Goal: Information Seeking & Learning: Learn about a topic

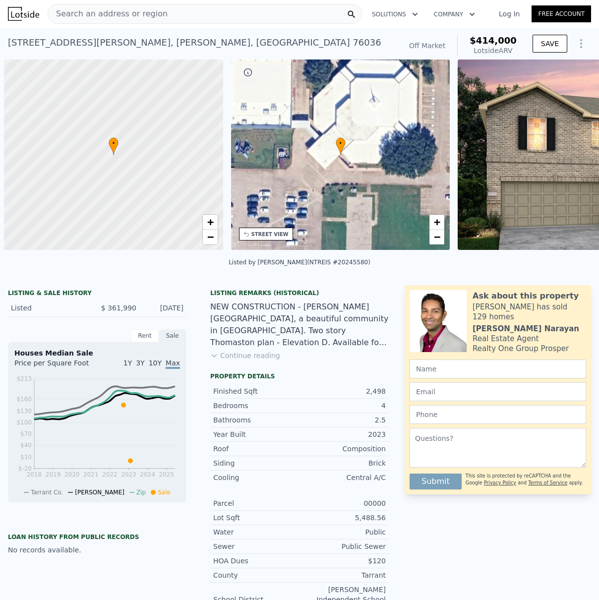
click at [122, 12] on span "Search an address or region" at bounding box center [107, 14] width 119 height 12
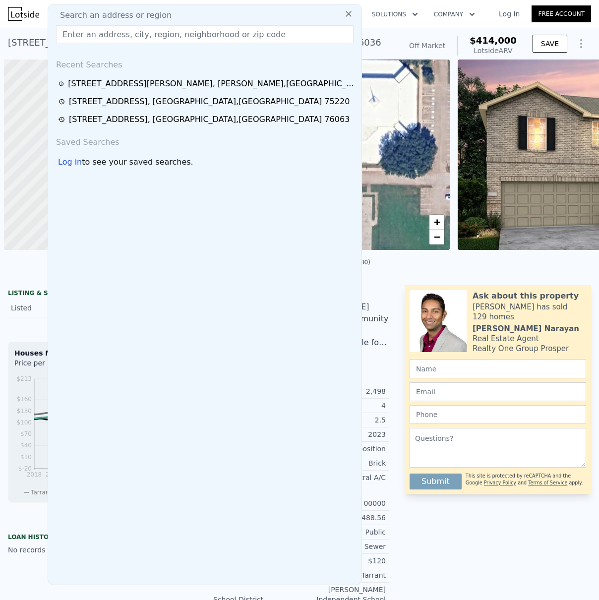
type input "[STREET_ADDRESS]"
type input "5"
type input "3"
type input "1845"
type input "2448"
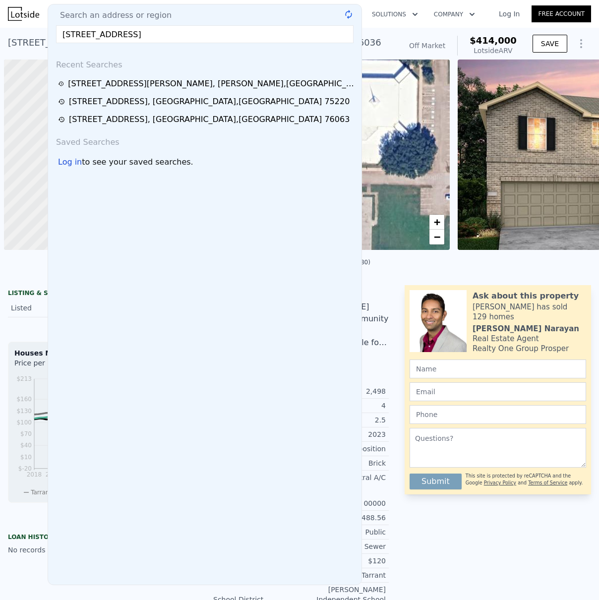
type input "7244.028"
checkbox input "true"
type input "$ 412,000"
type input "$ 5,155"
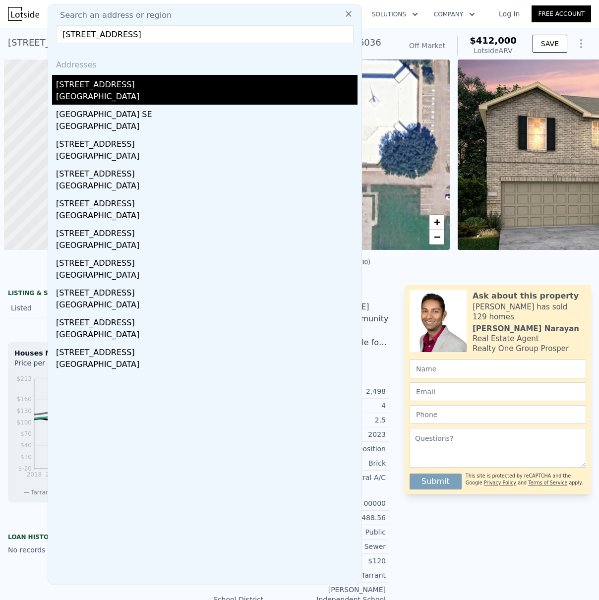
type input "[STREET_ADDRESS]"
click at [103, 83] on div "[STREET_ADDRESS]" at bounding box center [206, 83] width 301 height 16
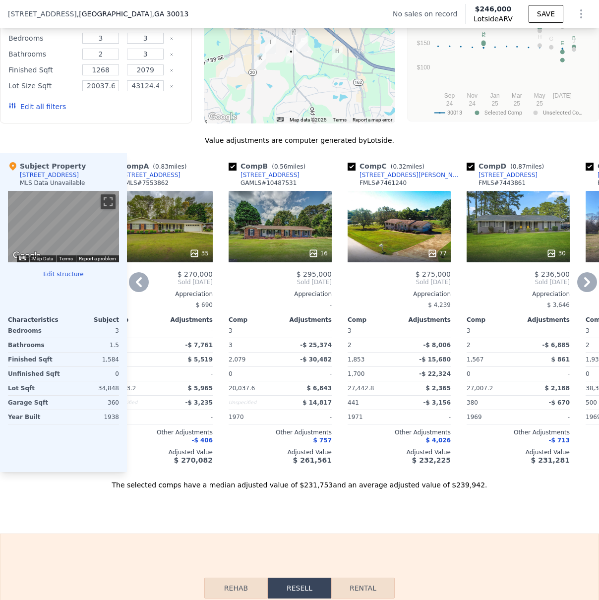
scroll to position [717, 0]
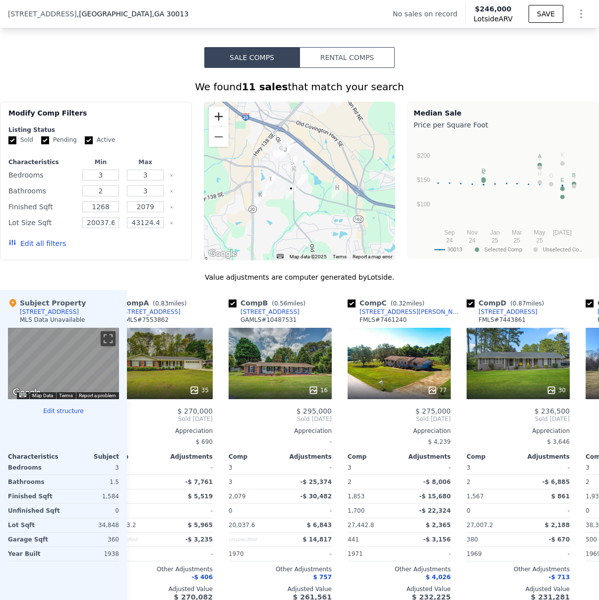
click at [217, 120] on button "Zoom in" at bounding box center [219, 117] width 20 height 20
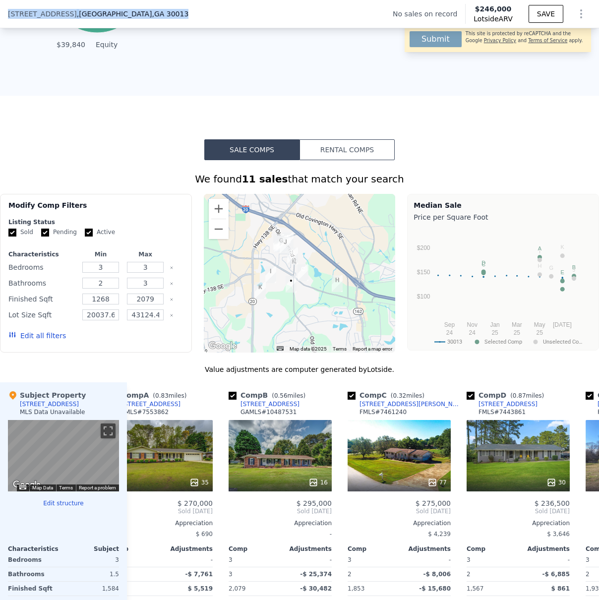
drag, startPoint x: 205, startPoint y: 12, endPoint x: 10, endPoint y: 7, distance: 194.8
click at [10, 7] on div "[STREET_ADDRESS] No sales on record Lotside ARV $246,000 SAVE" at bounding box center [299, 14] width 599 height 28
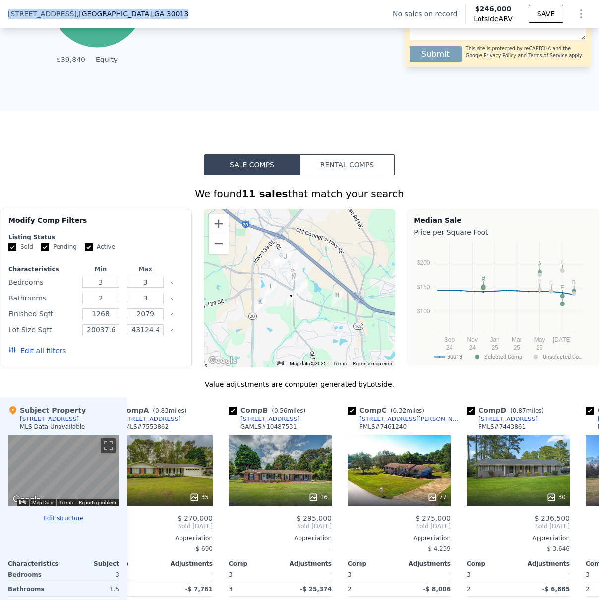
copy div "[STREET_ADDRESS]"
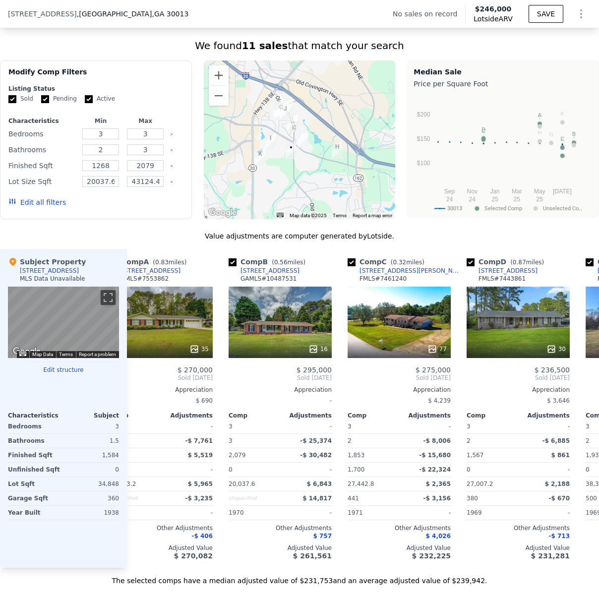
scroll to position [691, 0]
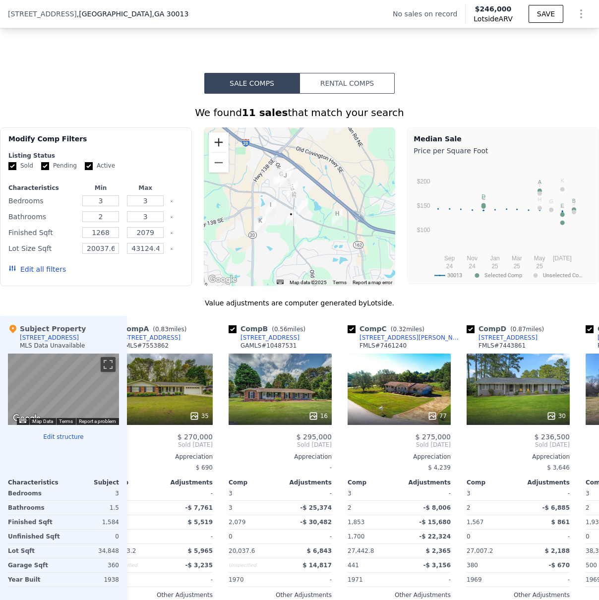
click at [219, 149] on button "Zoom in" at bounding box center [219, 142] width 20 height 20
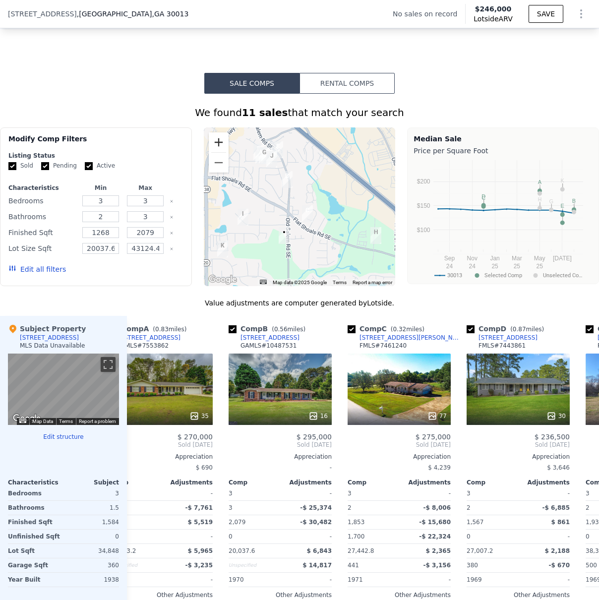
click at [219, 149] on button "Zoom in" at bounding box center [219, 142] width 20 height 20
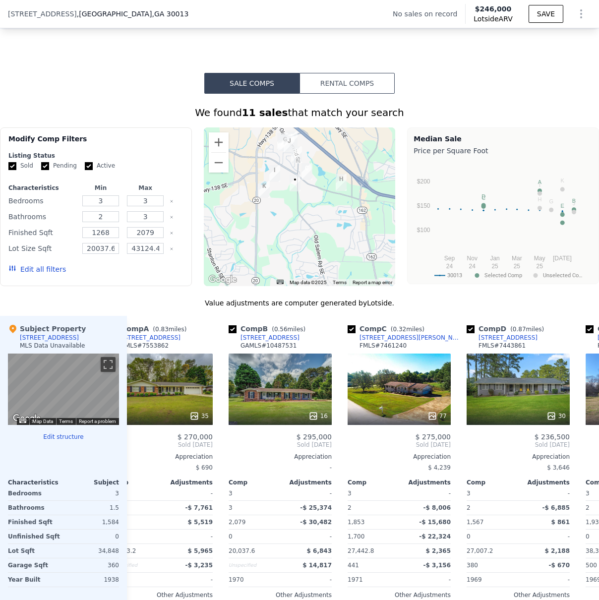
drag, startPoint x: 287, startPoint y: 247, endPoint x: 291, endPoint y: 213, distance: 34.9
click at [291, 213] on div at bounding box center [300, 206] width 192 height 159
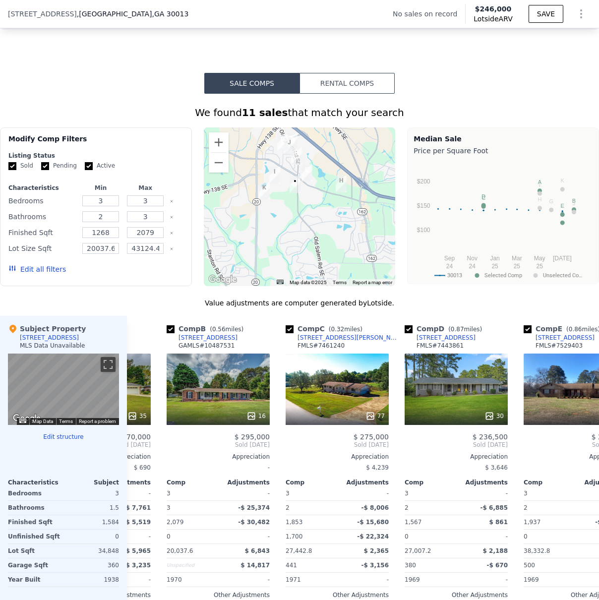
scroll to position [0, 0]
